Goal: Navigation & Orientation: Find specific page/section

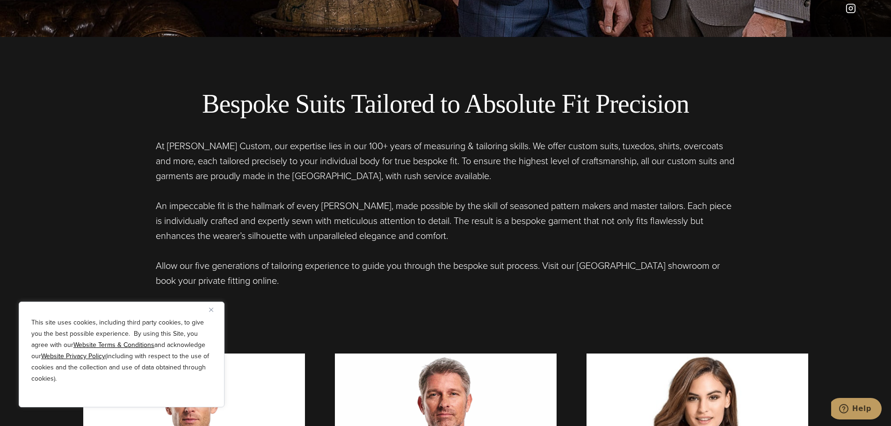
scroll to position [421, 0]
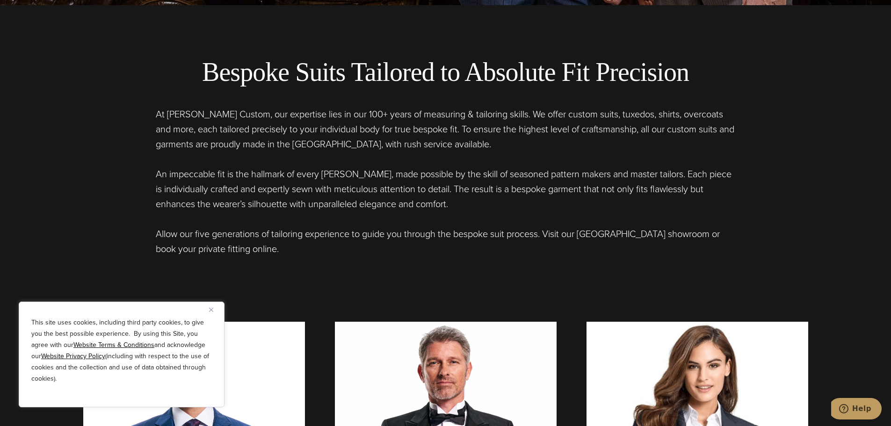
click at [214, 307] on button "Close" at bounding box center [214, 309] width 11 height 11
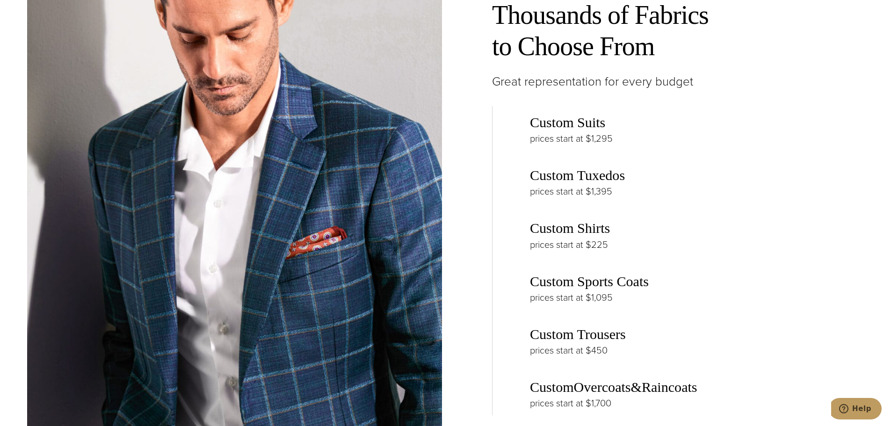
scroll to position [1404, 0]
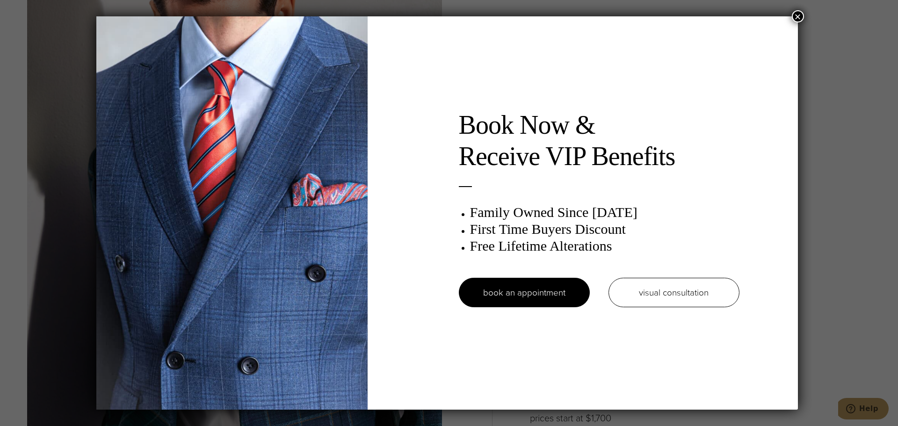
click at [801, 20] on button "×" at bounding box center [798, 16] width 12 height 12
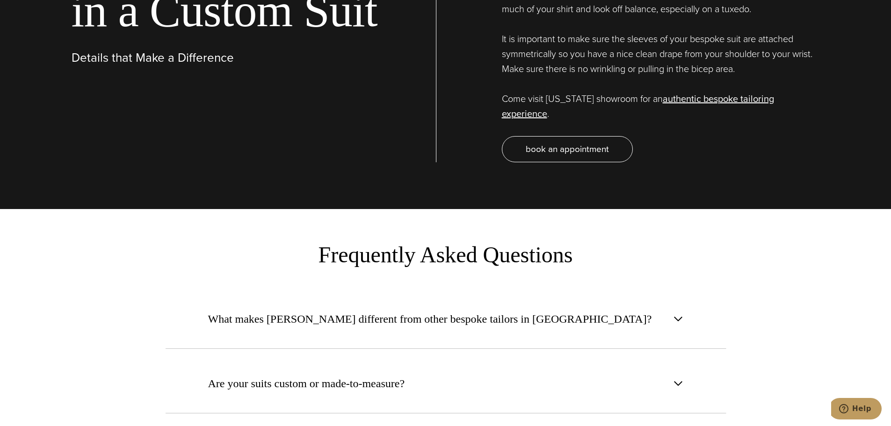
scroll to position [3510, 0]
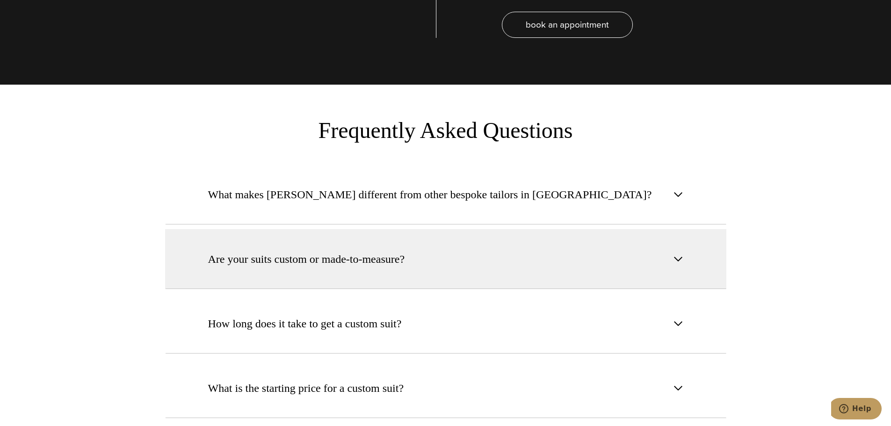
click at [680, 254] on span "button" at bounding box center [678, 259] width 11 height 11
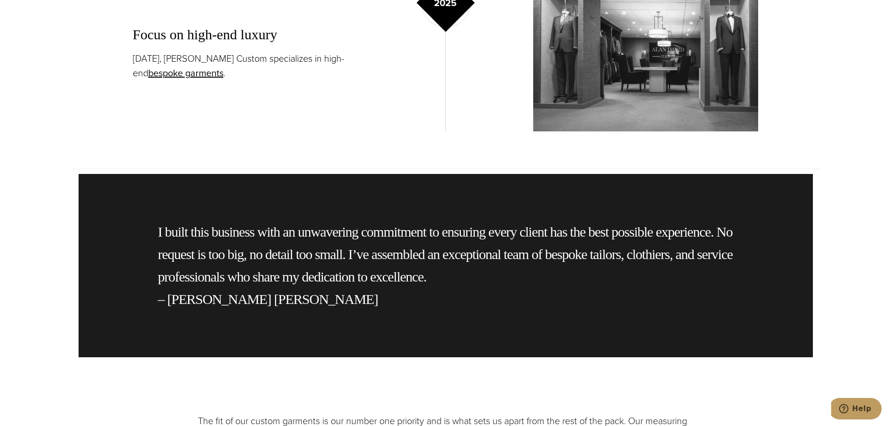
scroll to position [1899, 0]
